Goal: Find contact information: Find contact information

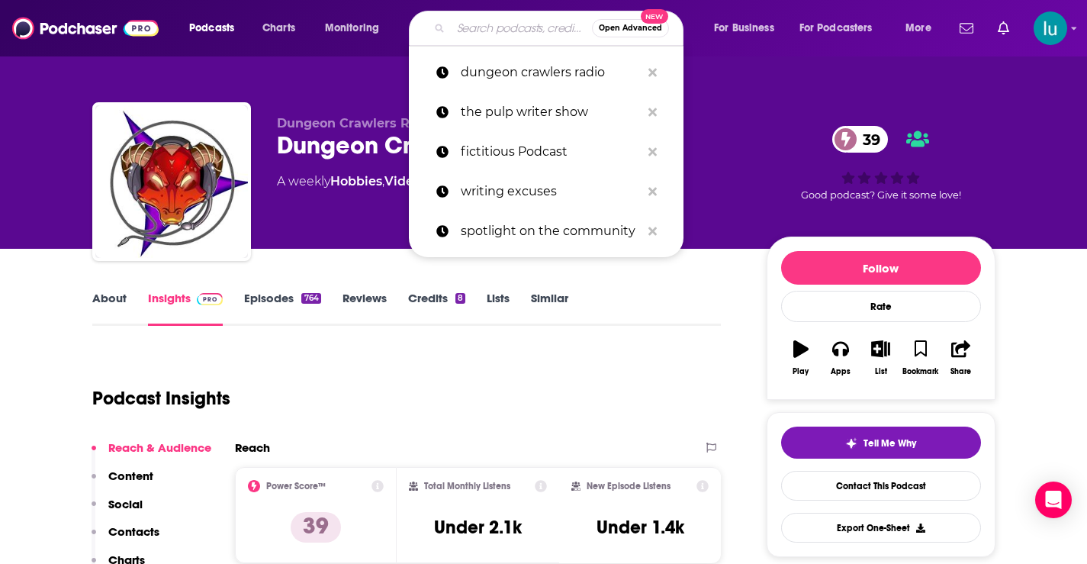
click at [491, 27] on input "Search podcasts, credits, & more..." at bounding box center [521, 28] width 141 height 24
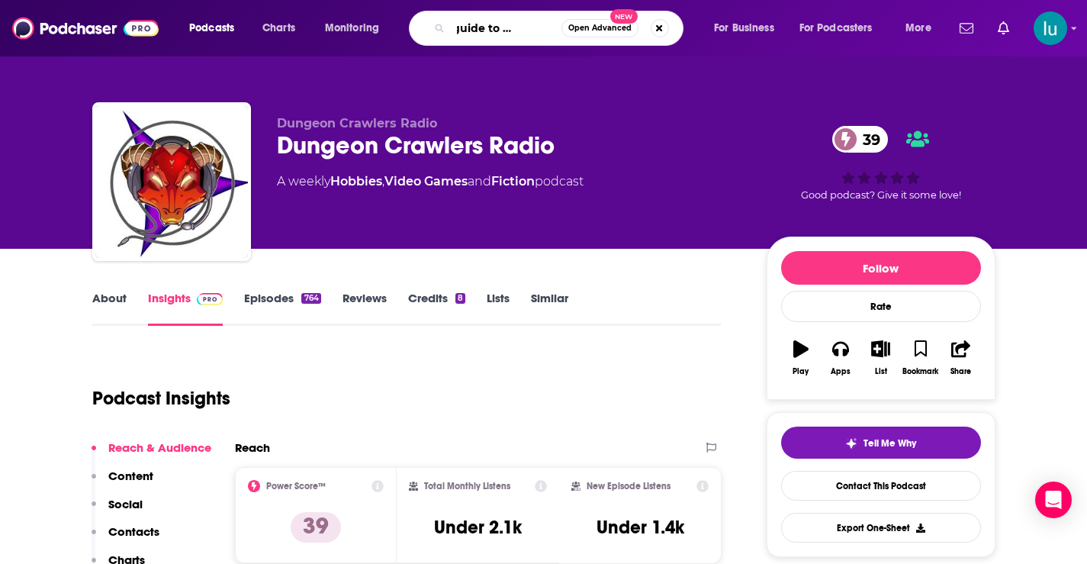
type input "geeks guide to the galaxy"
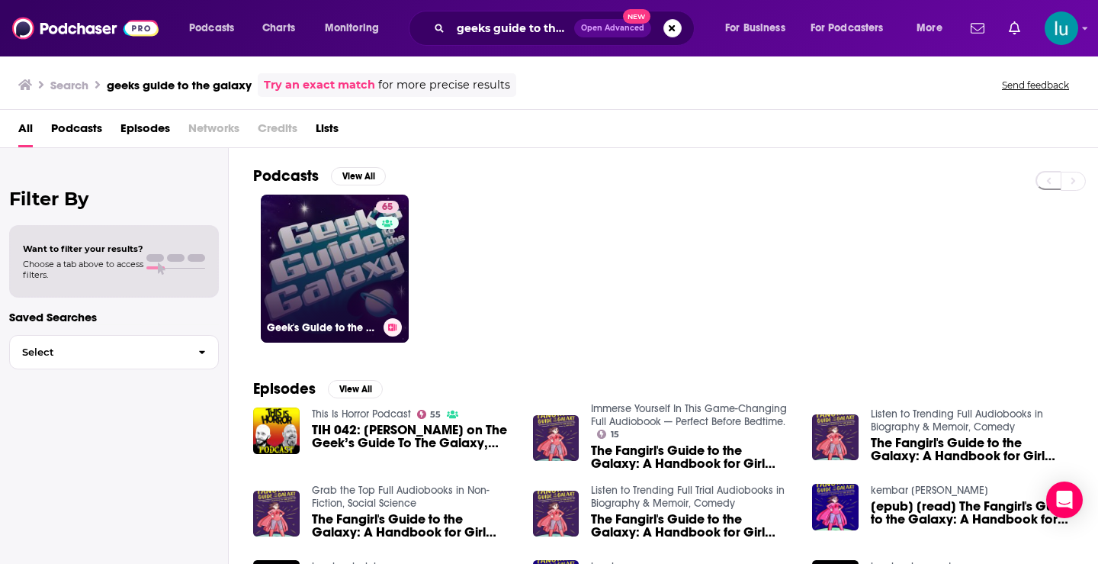
click at [329, 252] on link "65 Geek's Guide to the Galaxy - A Science Fiction Podcast" at bounding box center [335, 268] width 148 height 148
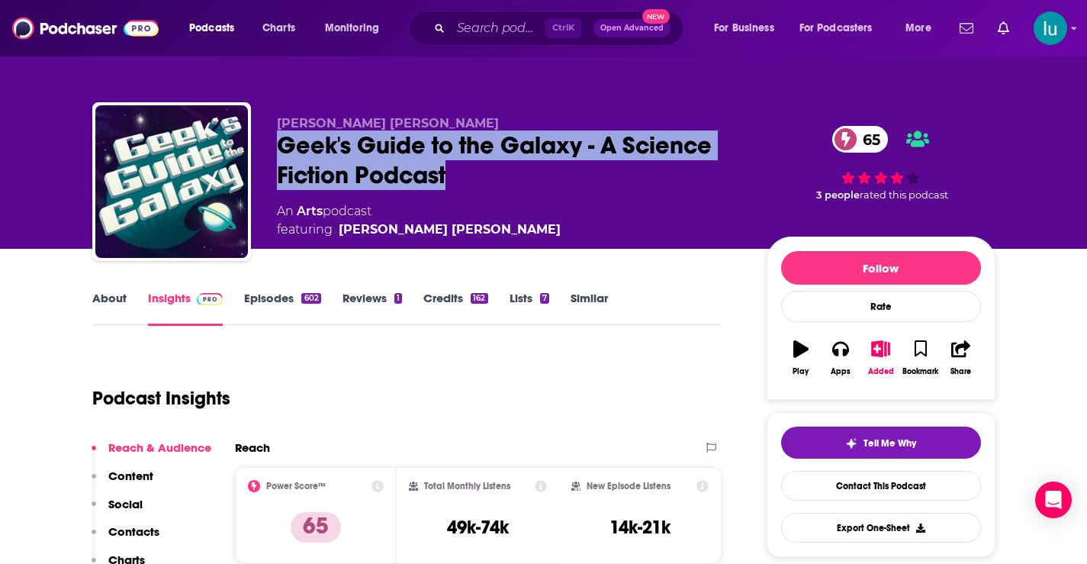
drag, startPoint x: 280, startPoint y: 139, endPoint x: 457, endPoint y: 175, distance: 180.5
click at [457, 175] on div "Geek's Guide to the Galaxy - A Science Fiction Podcast 65" at bounding box center [509, 159] width 465 height 59
copy h2 "Geek's Guide to the Galaxy - A Science Fiction Podcast"
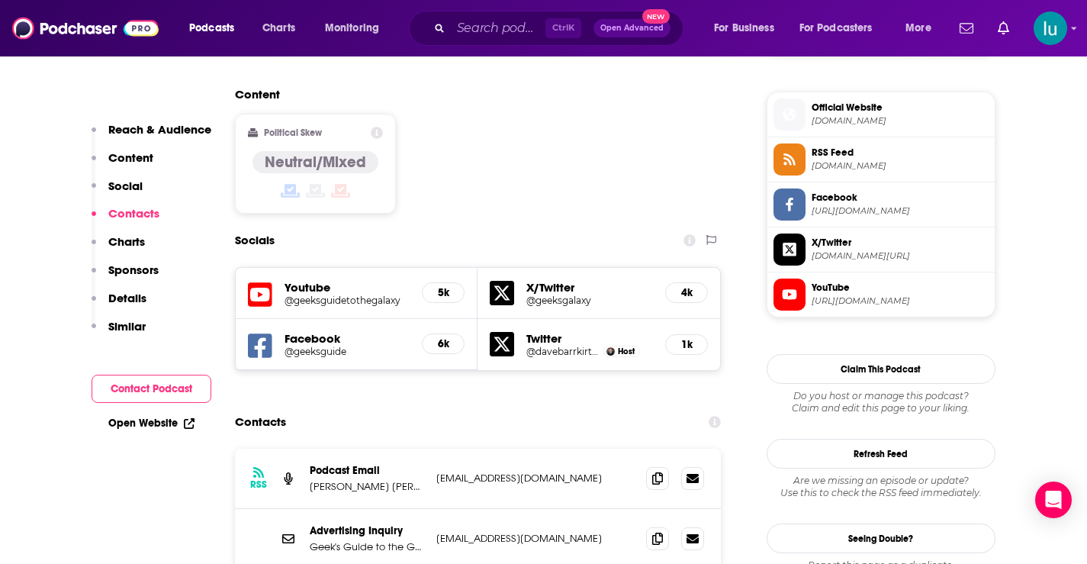
scroll to position [1262, 0]
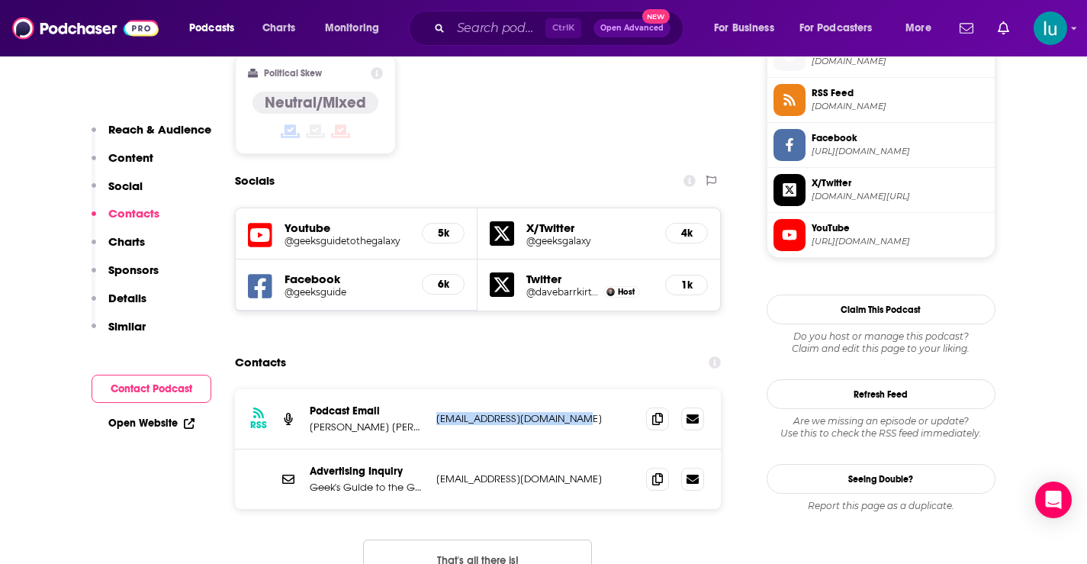
drag, startPoint x: 572, startPoint y: 315, endPoint x: 432, endPoint y: 315, distance: 140.3
click at [432, 389] on div "RSS Podcast Email [PERSON_NAME] [PERSON_NAME] [EMAIL_ADDRESS][DOMAIN_NAME] [EMA…" at bounding box center [478, 419] width 487 height 60
copy p "[EMAIL_ADDRESS][DOMAIN_NAME]"
drag, startPoint x: 566, startPoint y: 374, endPoint x: 434, endPoint y: 371, distance: 132.0
click at [434, 449] on div "Advertising Inquiry Geek's Guide to the Galaxy [EMAIL_ADDRESS][DOMAIN_NAME] [EM…" at bounding box center [478, 478] width 487 height 59
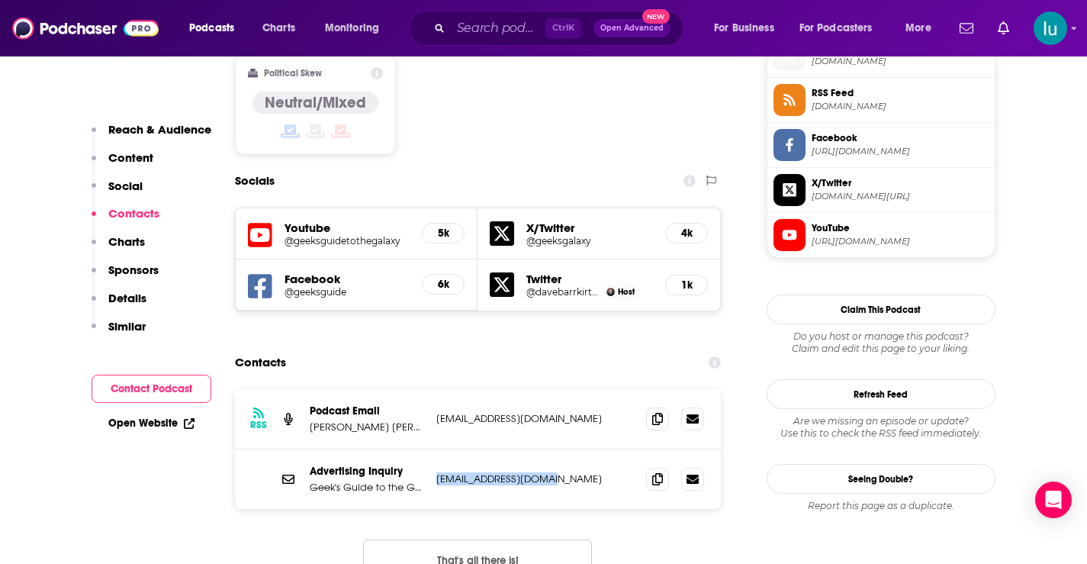
copy p "[EMAIL_ADDRESS][DOMAIN_NAME]"
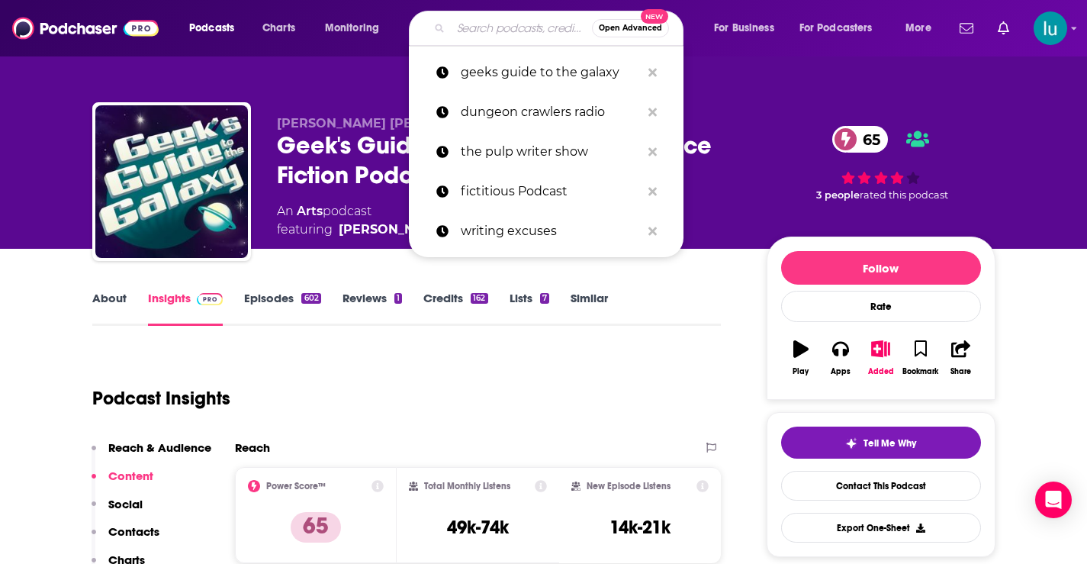
click at [455, 24] on input "Search podcasts, credits, & more..." at bounding box center [521, 28] width 141 height 24
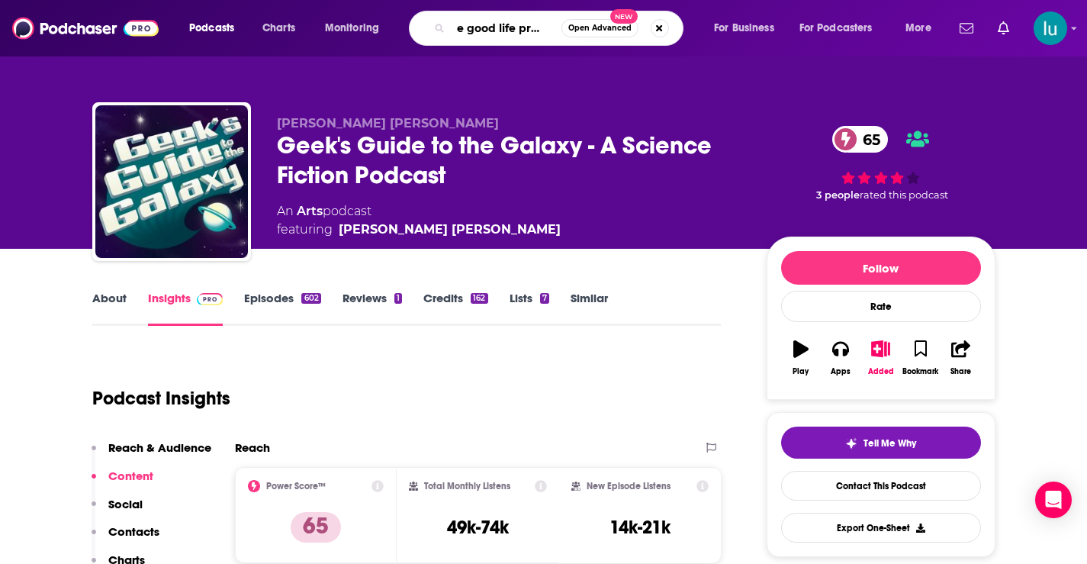
type input "the good life project"
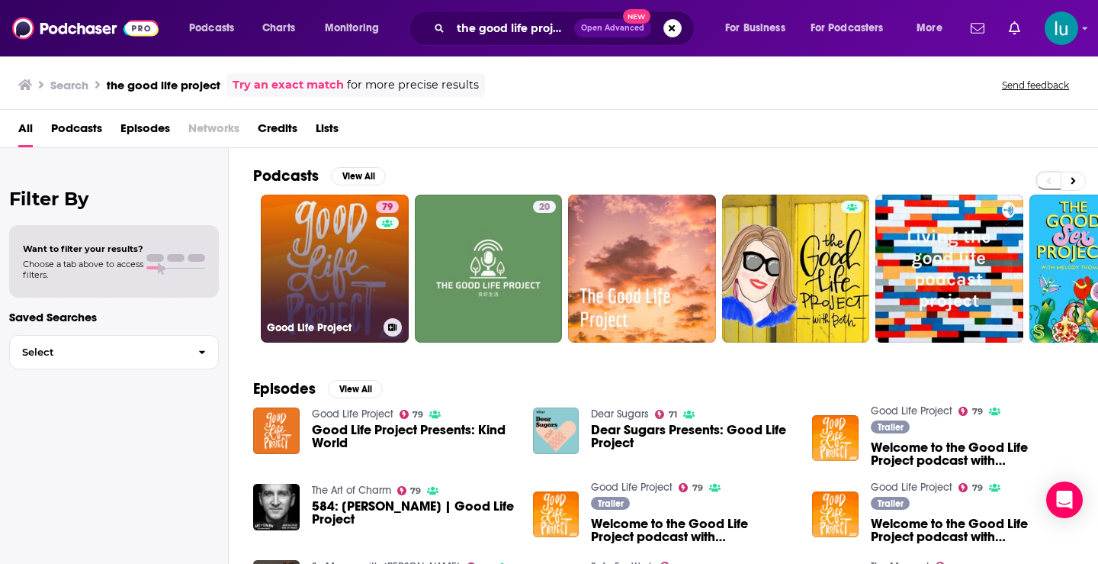
click at [318, 252] on link "79 Good Life Project" at bounding box center [335, 268] width 148 height 148
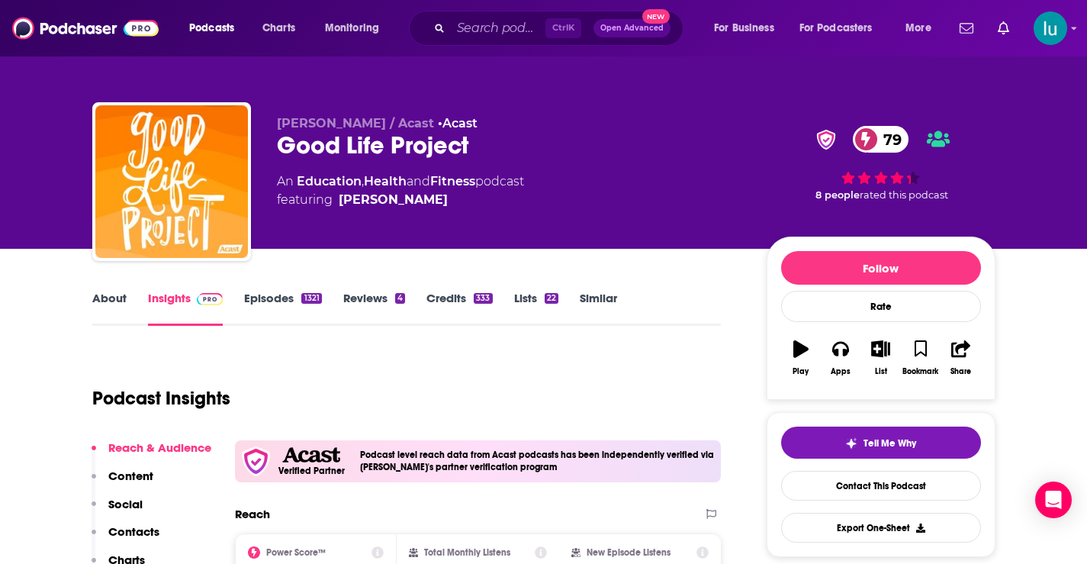
click at [107, 299] on link "About" at bounding box center [109, 308] width 34 height 35
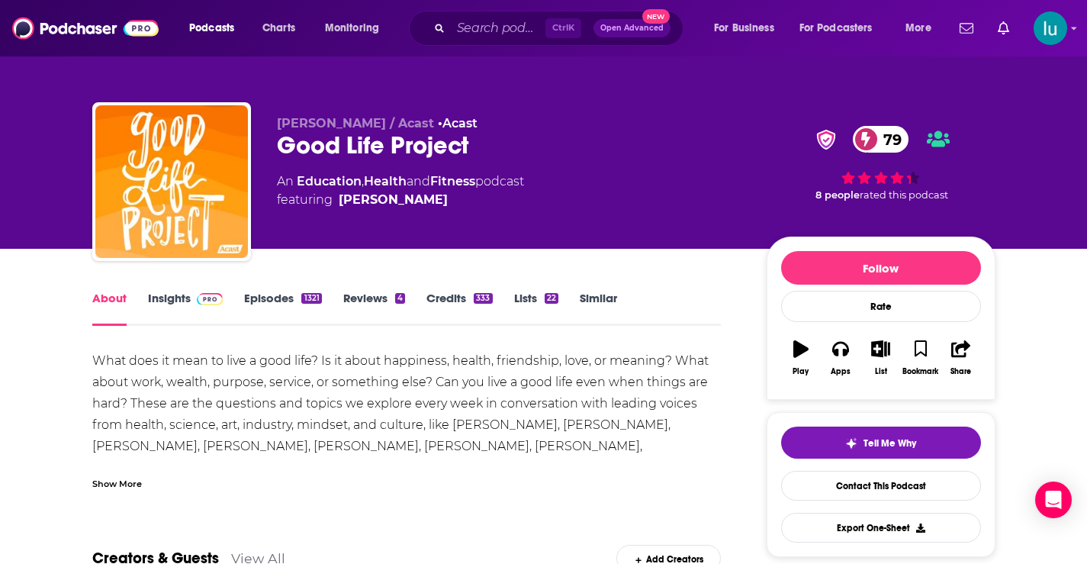
click at [159, 298] on link "Insights" at bounding box center [186, 308] width 76 height 35
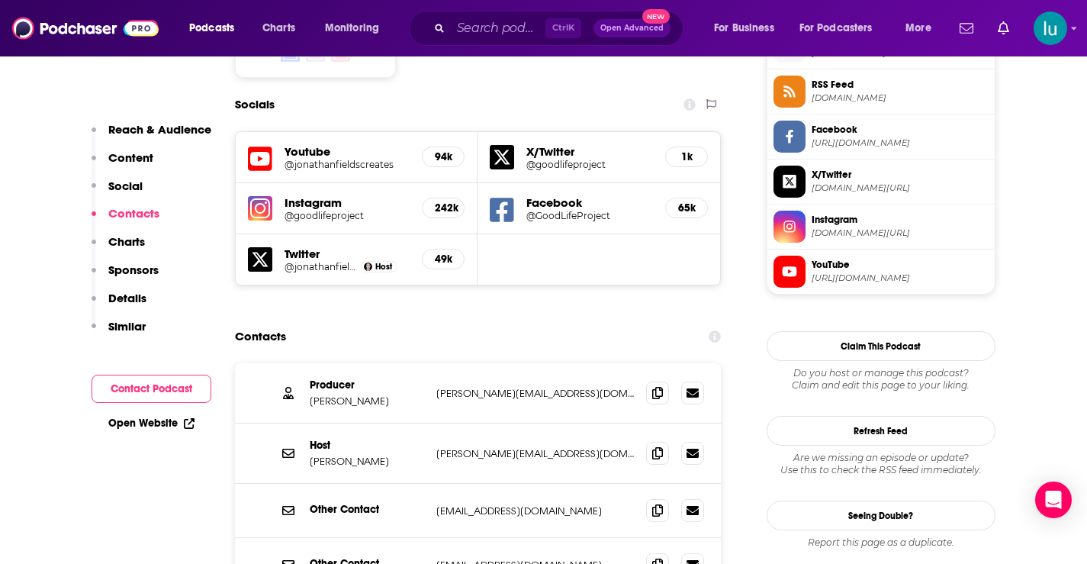
scroll to position [1437, 0]
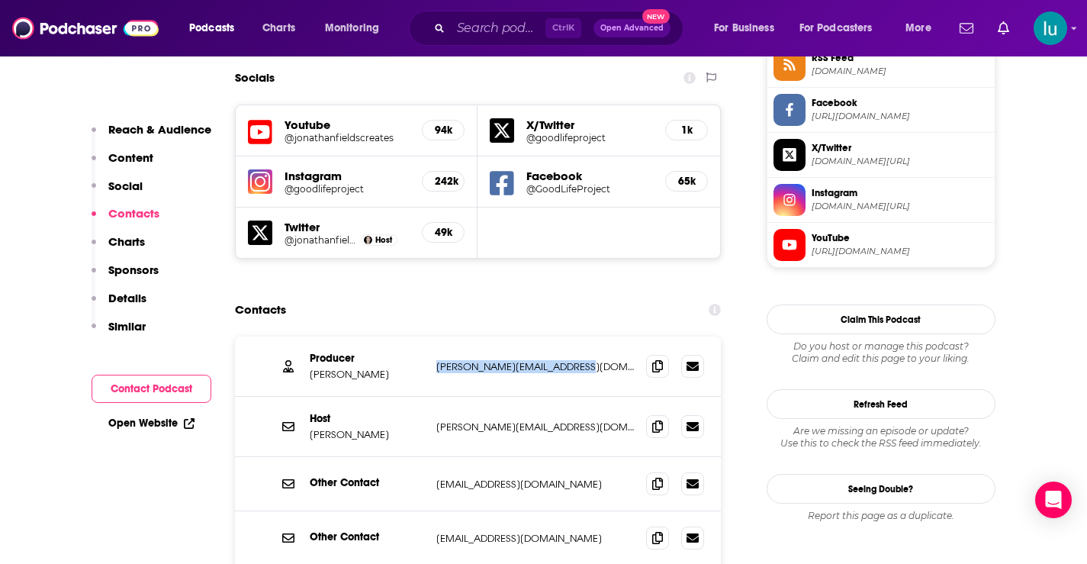
drag, startPoint x: 576, startPoint y: 267, endPoint x: 430, endPoint y: 267, distance: 145.7
click at [430, 336] on div "Producer [PERSON_NAME] [PERSON_NAME][EMAIL_ADDRESS][DOMAIN_NAME] [PERSON_NAME][…" at bounding box center [478, 366] width 487 height 60
copy p "[PERSON_NAME][EMAIL_ADDRESS][DOMAIN_NAME]"
drag, startPoint x: 592, startPoint y: 334, endPoint x: 444, endPoint y: 337, distance: 148.0
click at [433, 397] on div "Host [PERSON_NAME] [PERSON_NAME][EMAIL_ADDRESS][DOMAIN_NAME] [PERSON_NAME][EMAI…" at bounding box center [478, 427] width 487 height 60
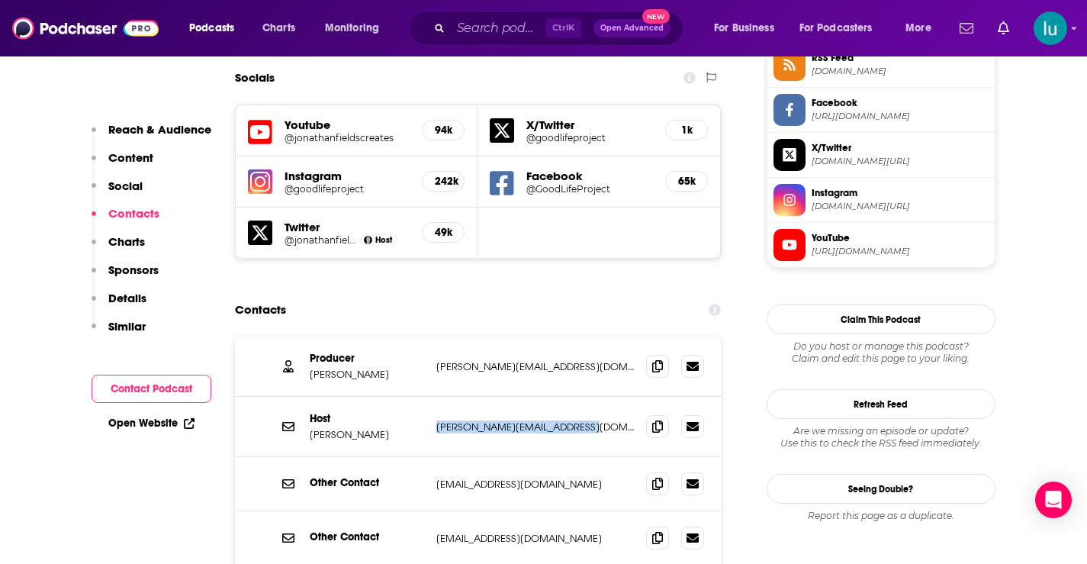
copy p "[PERSON_NAME][EMAIL_ADDRESS][DOMAIN_NAME]"
click at [482, 30] on input "Search podcasts, credits, & more..." at bounding box center [498, 28] width 95 height 24
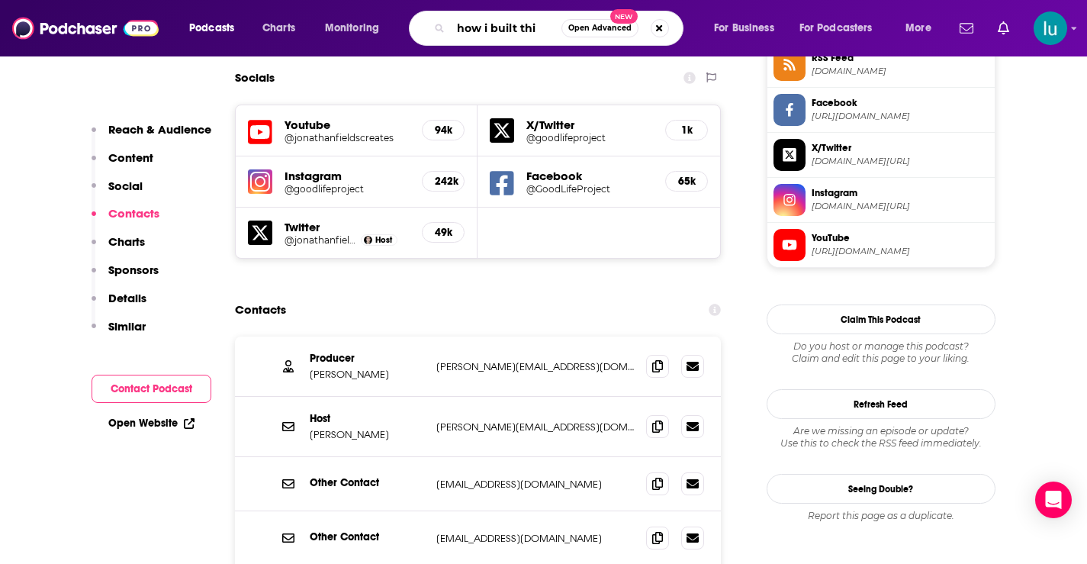
type input "how i built this"
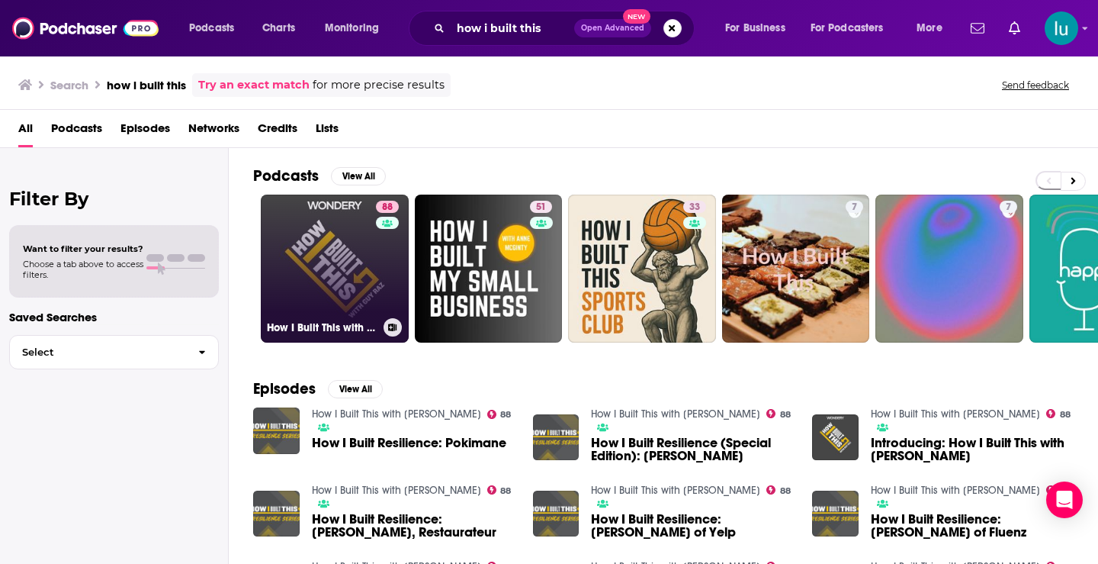
click at [317, 252] on link "88 How I Built This with [PERSON_NAME]" at bounding box center [335, 268] width 148 height 148
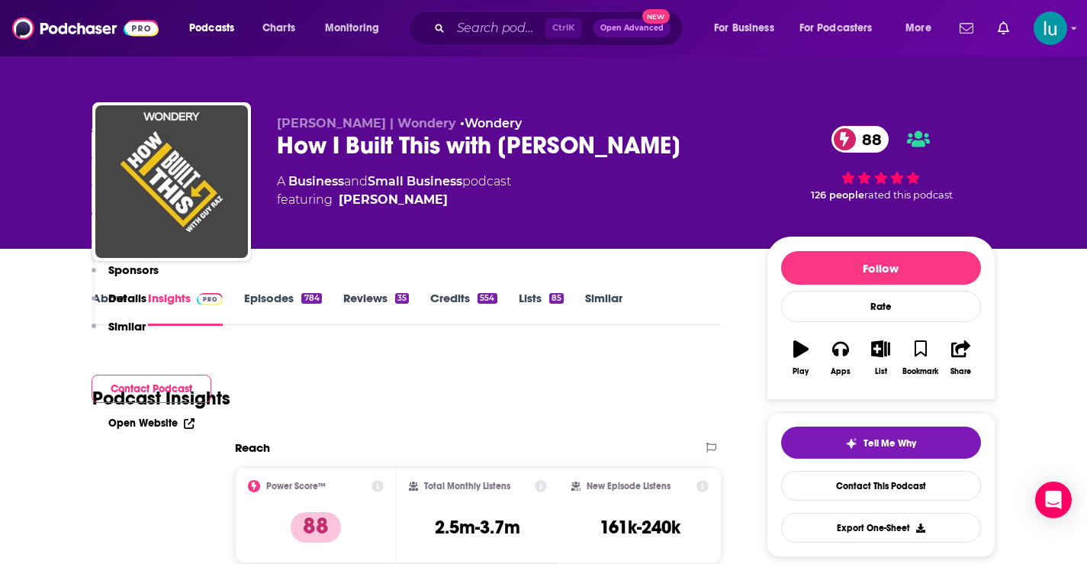
scroll to position [1314, 0]
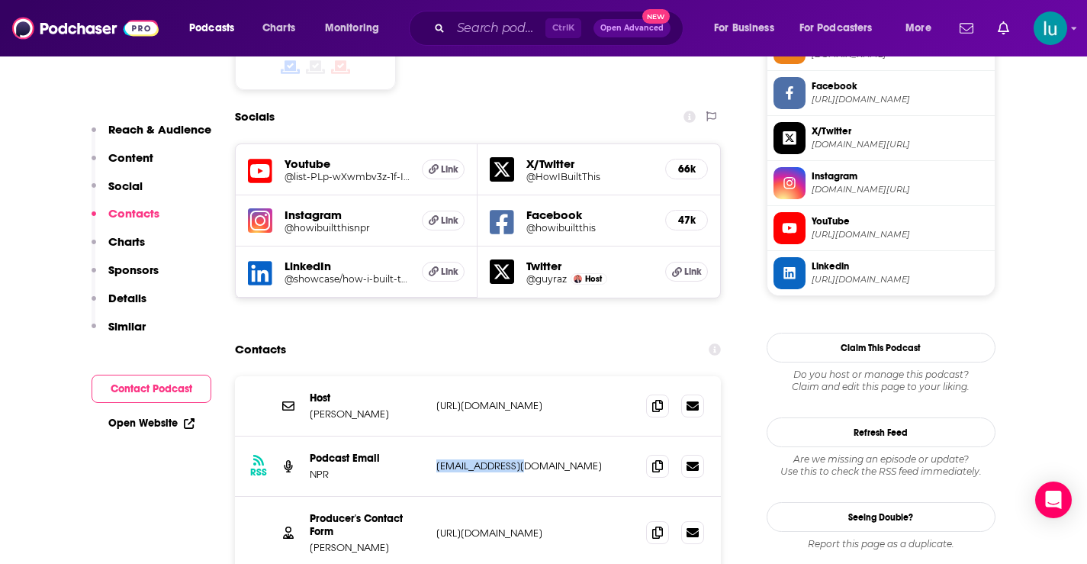
drag, startPoint x: 528, startPoint y: 371, endPoint x: 438, endPoint y: 384, distance: 90.9
click at [434, 436] on div "RSS Podcast Email NPR [EMAIL_ADDRESS][DOMAIN_NAME] [EMAIL_ADDRESS][DOMAIN_NAME]" at bounding box center [478, 466] width 487 height 60
copy p "[EMAIL_ADDRESS][DOMAIN_NAME]"
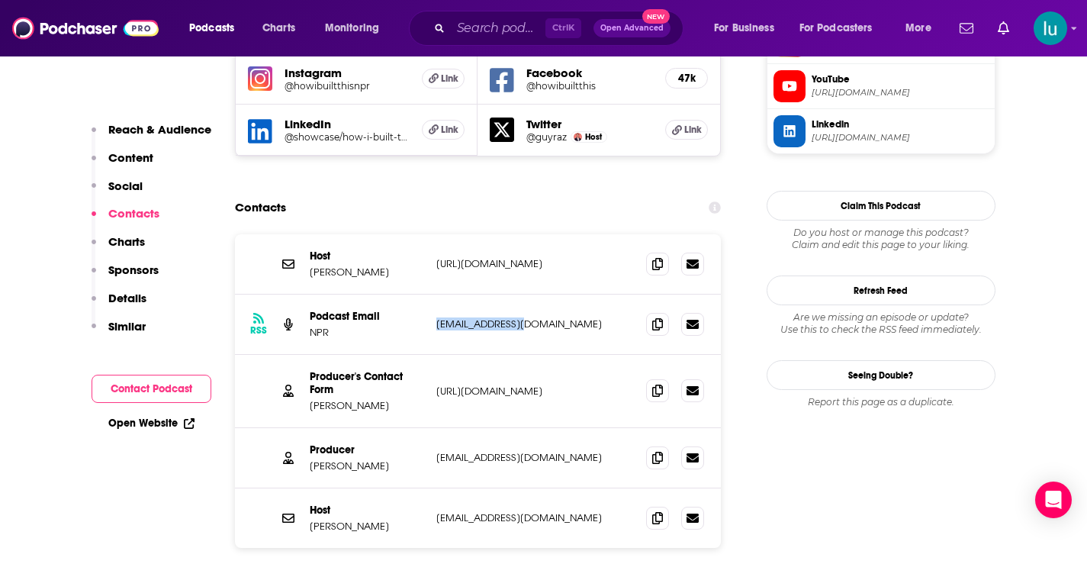
scroll to position [1508, 0]
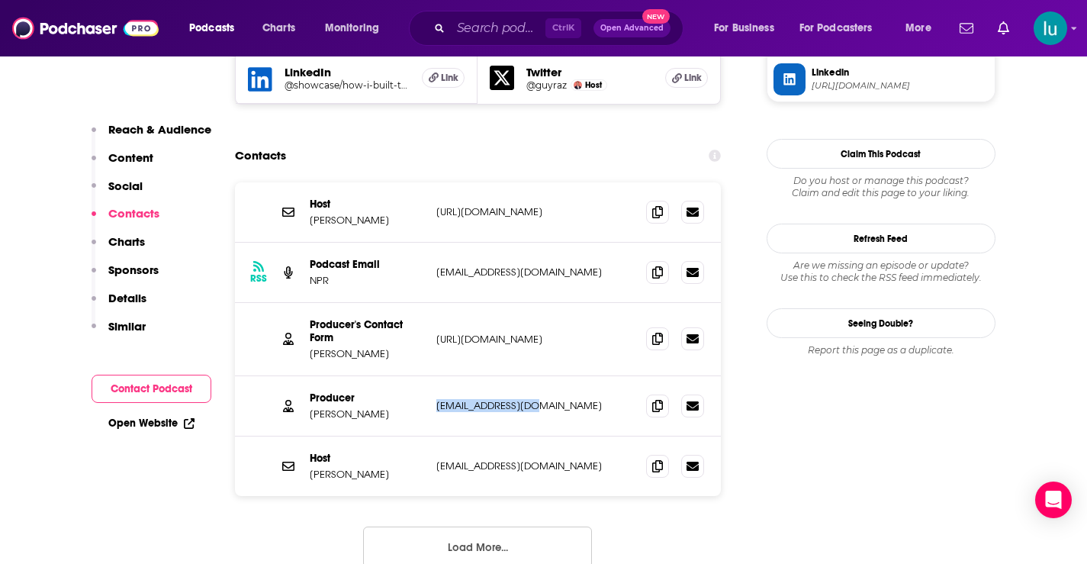
drag, startPoint x: 537, startPoint y: 310, endPoint x: 432, endPoint y: 313, distance: 104.5
click at [432, 376] on div "Producer [PERSON_NAME] [EMAIL_ADDRESS][DOMAIN_NAME] [EMAIL_ADDRESS][DOMAIN_NAME]" at bounding box center [478, 406] width 487 height 60
copy p "[EMAIL_ADDRESS][DOMAIN_NAME]"
drag, startPoint x: 503, startPoint y: 368, endPoint x: 458, endPoint y: 377, distance: 45.8
click at [432, 436] on div "Host [PERSON_NAME] [EMAIL_ADDRESS][DOMAIN_NAME] [EMAIL_ADDRESS][DOMAIN_NAME]" at bounding box center [478, 465] width 487 height 59
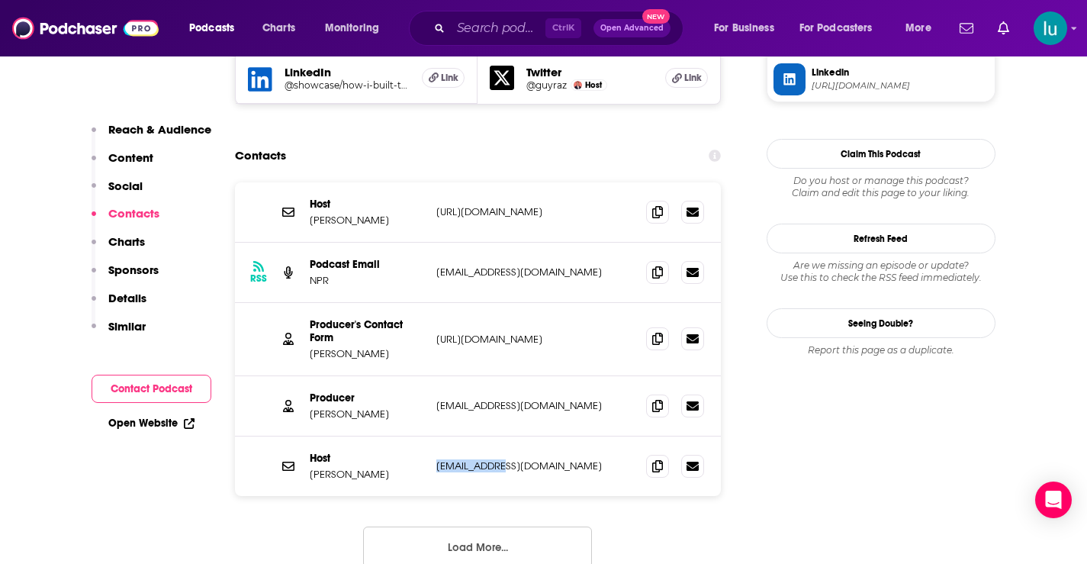
copy p "[EMAIL_ADDRESS][DOMAIN_NAME]"
